Goal: Complete application form

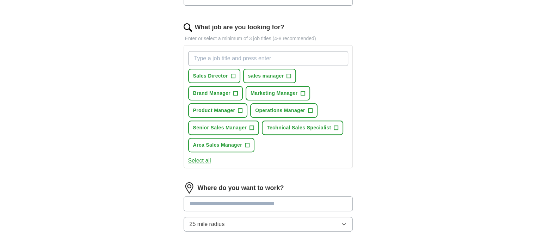
scroll to position [225, 0]
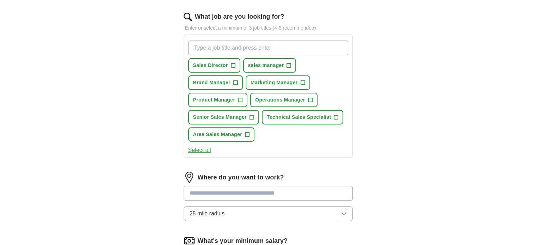
click at [235, 81] on span "+" at bounding box center [235, 83] width 4 height 6
click at [240, 97] on span "+" at bounding box center [240, 100] width 4 height 6
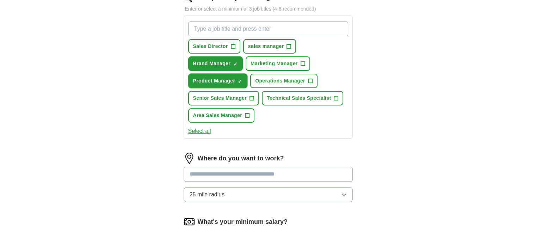
scroll to position [260, 0]
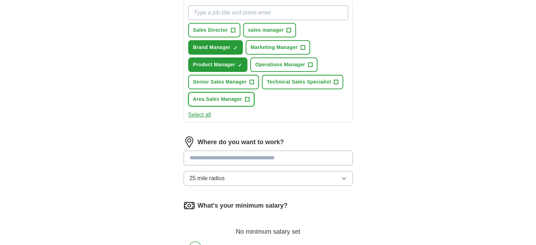
click at [245, 97] on span "+" at bounding box center [247, 100] width 4 height 6
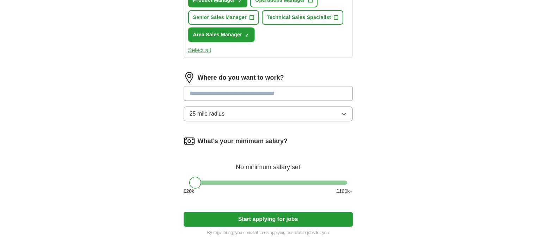
scroll to position [330, 0]
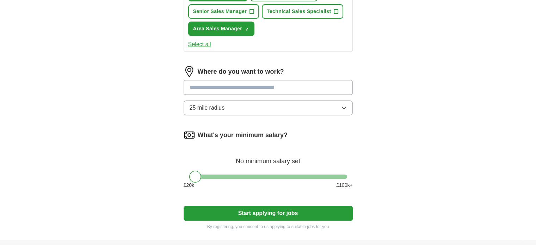
click at [216, 86] on input at bounding box center [268, 87] width 169 height 15
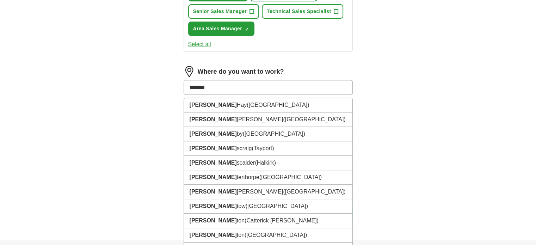
type input "********"
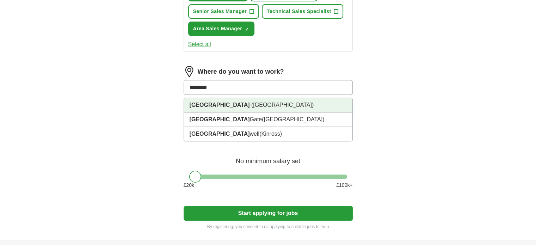
click at [214, 105] on li "[GEOGRAPHIC_DATA] ([GEOGRAPHIC_DATA])" at bounding box center [268, 105] width 168 height 14
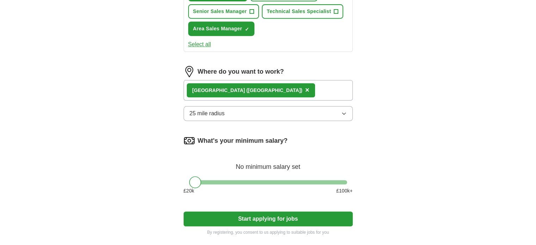
click at [342, 111] on icon "button" at bounding box center [344, 114] width 6 height 6
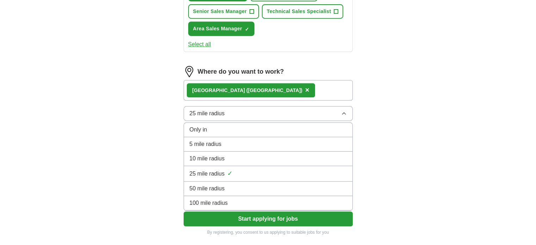
click at [221, 126] on div "Only in" at bounding box center [268, 129] width 157 height 8
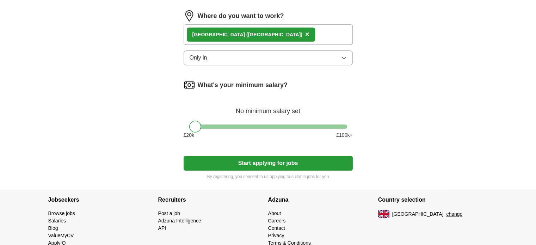
scroll to position [401, 0]
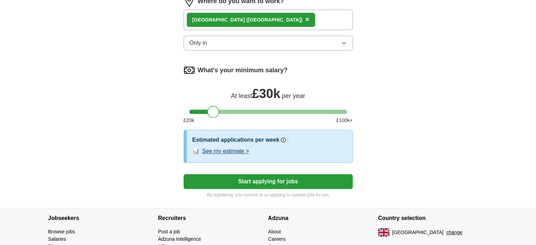
drag, startPoint x: 197, startPoint y: 109, endPoint x: 216, endPoint y: 109, distance: 18.3
click at [216, 109] on div at bounding box center [213, 112] width 12 height 12
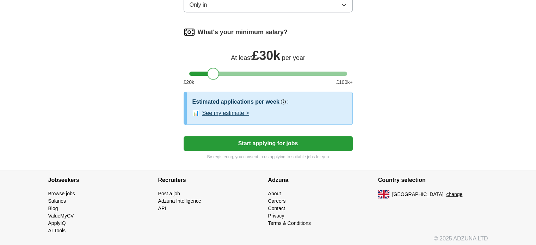
scroll to position [440, 0]
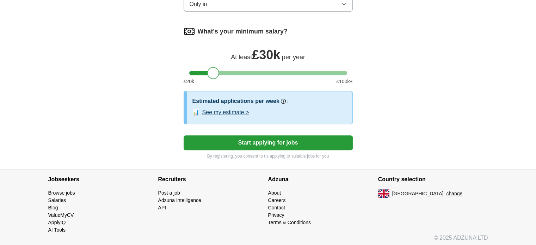
click at [273, 139] on button "Start applying for jobs" at bounding box center [268, 142] width 169 height 15
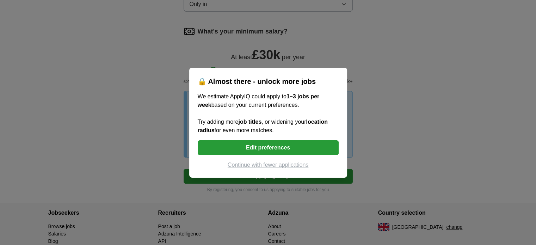
click at [275, 145] on button "Edit preferences" at bounding box center [268, 147] width 141 height 15
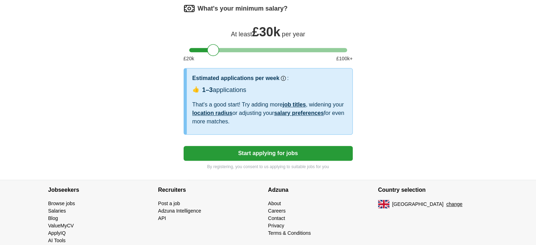
scroll to position [473, 0]
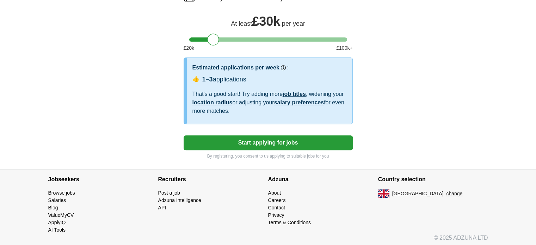
click at [268, 139] on button "Start applying for jobs" at bounding box center [268, 142] width 169 height 15
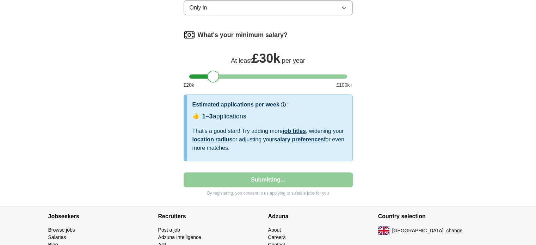
select select "**"
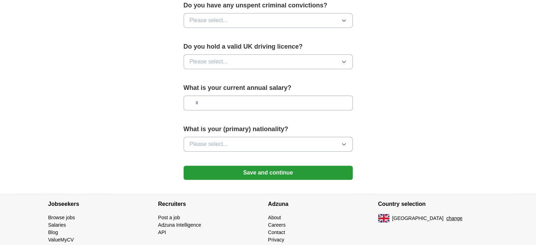
scroll to position [485, 0]
